Goal: Information Seeking & Learning: Learn about a topic

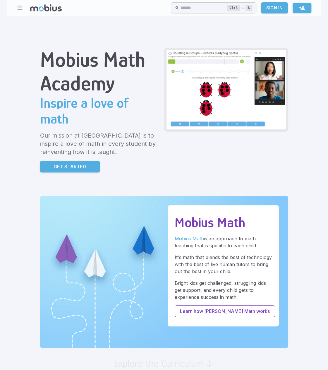
click at [271, 8] on link "Sign In" at bounding box center [274, 7] width 27 height 11
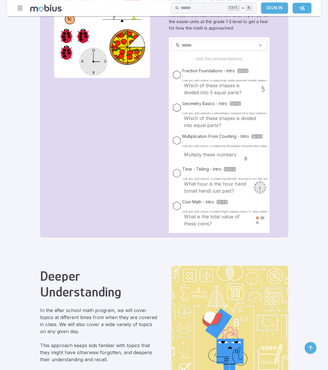
scroll to position [569, 0]
